Goal: Task Accomplishment & Management: Manage account settings

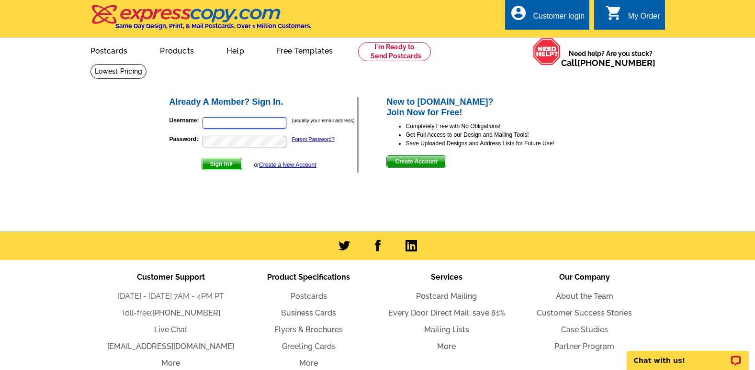
type input "[EMAIL_ADDRESS][DOMAIN_NAME]"
click at [551, 20] on div "Customer login" at bounding box center [559, 18] width 52 height 13
type input "[EMAIL_ADDRESS][DOMAIN_NAME]"
click at [229, 165] on span "Sign In" at bounding box center [222, 163] width 40 height 11
